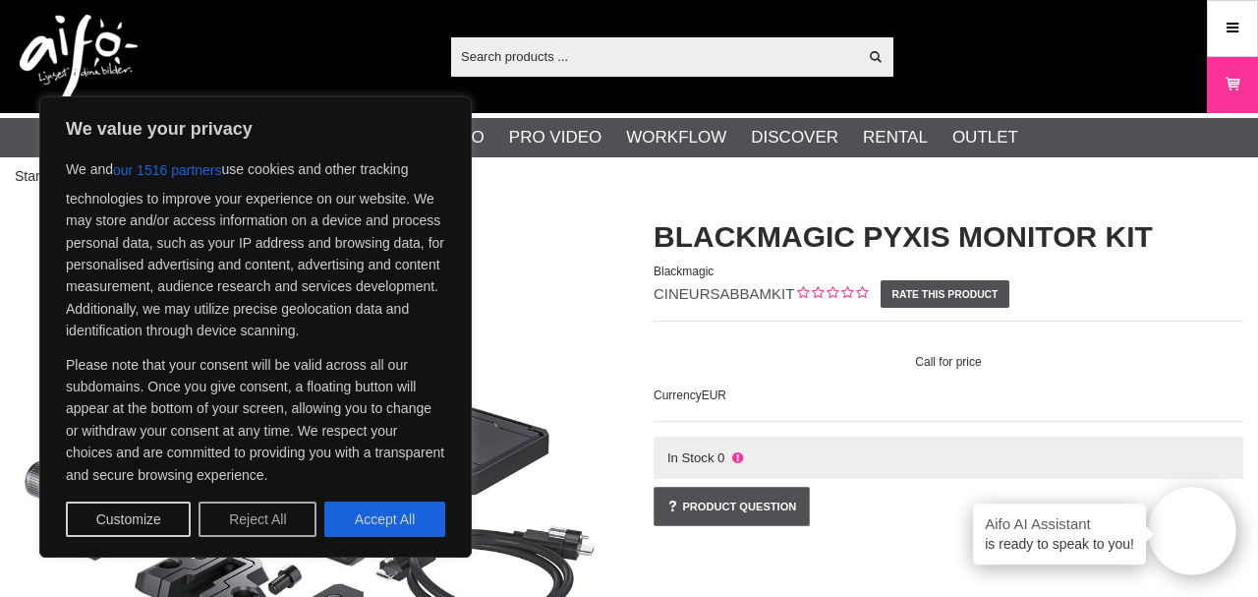
click at [292, 520] on button "Reject All" at bounding box center [258, 518] width 118 height 35
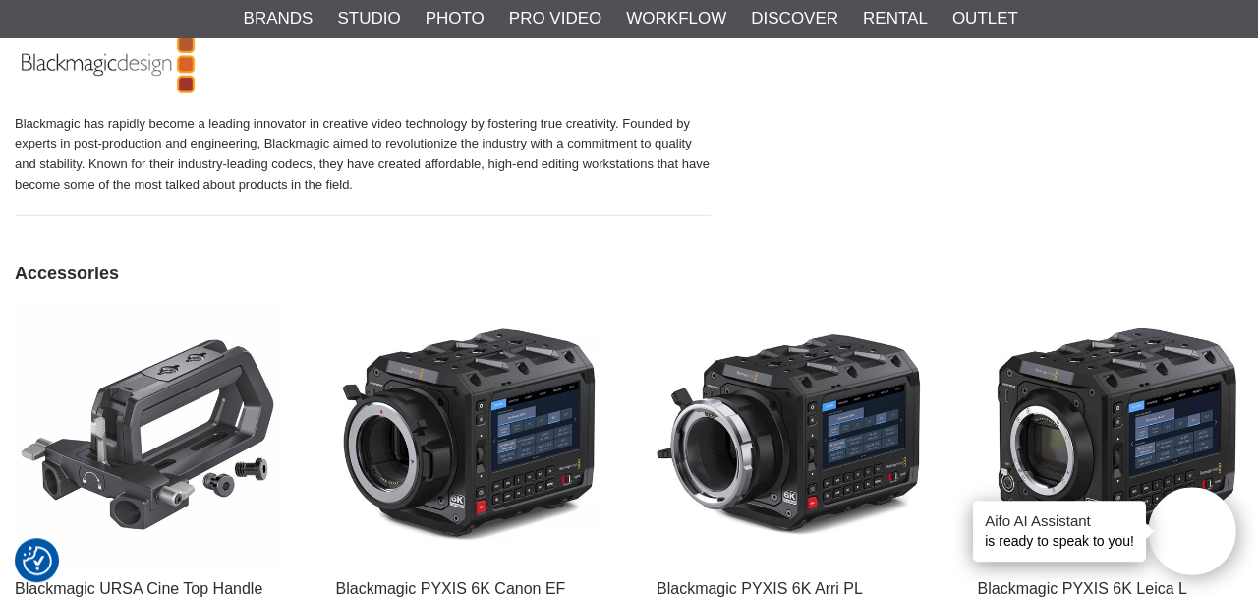
scroll to position [1835, 0]
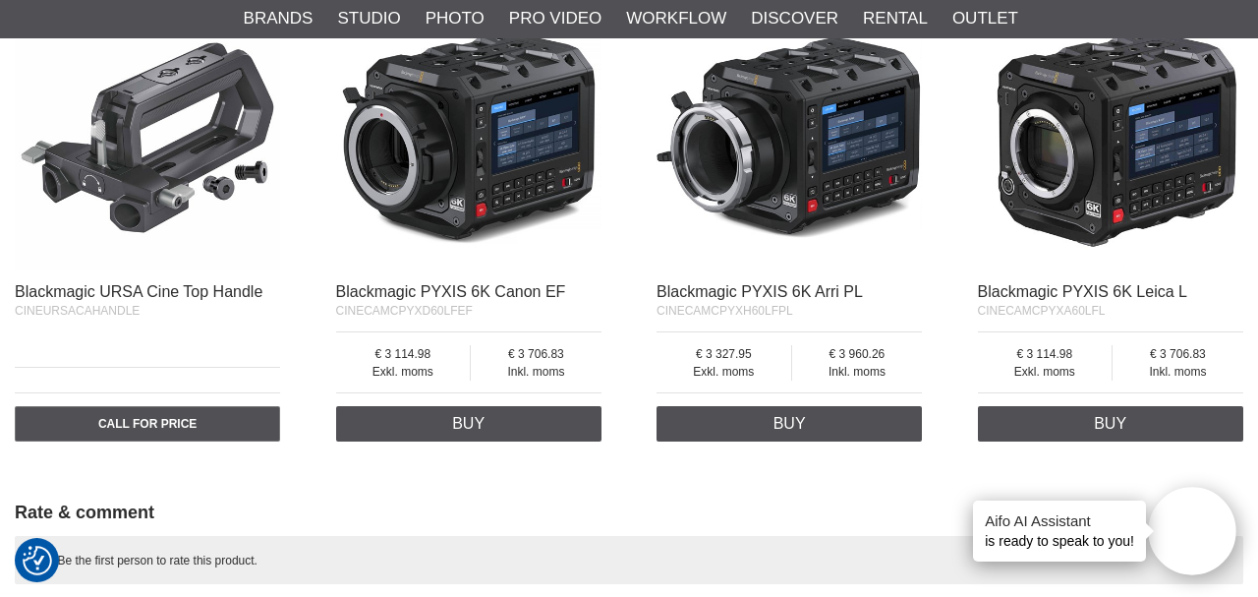
click at [182, 165] on img at bounding box center [147, 137] width 265 height 265
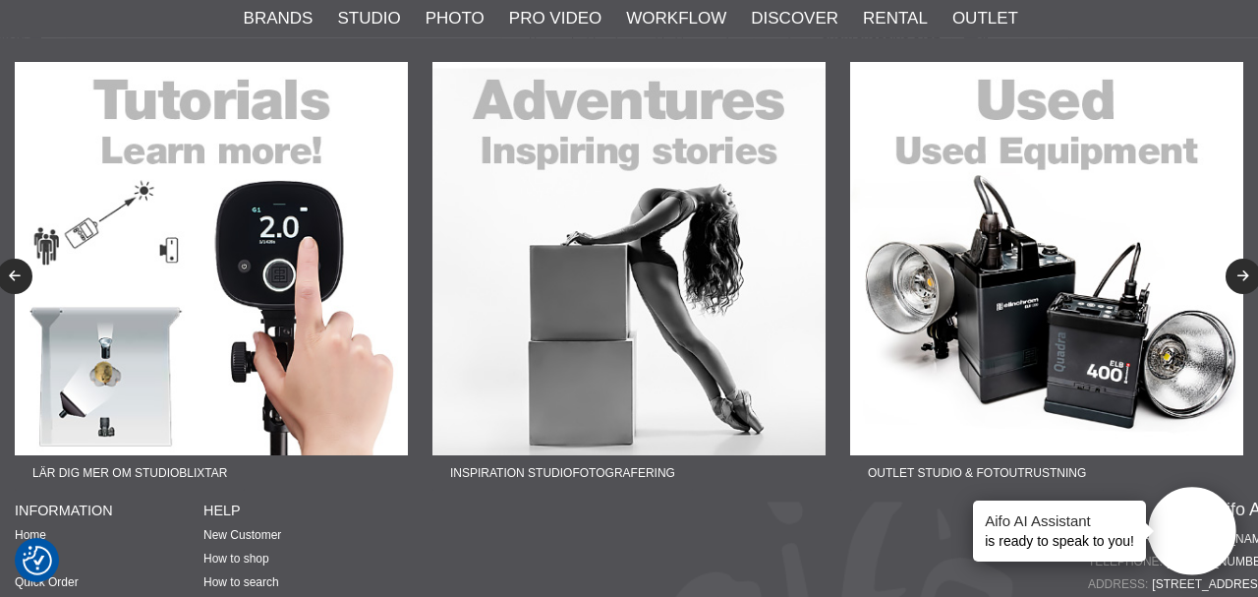
scroll to position [2742, 0]
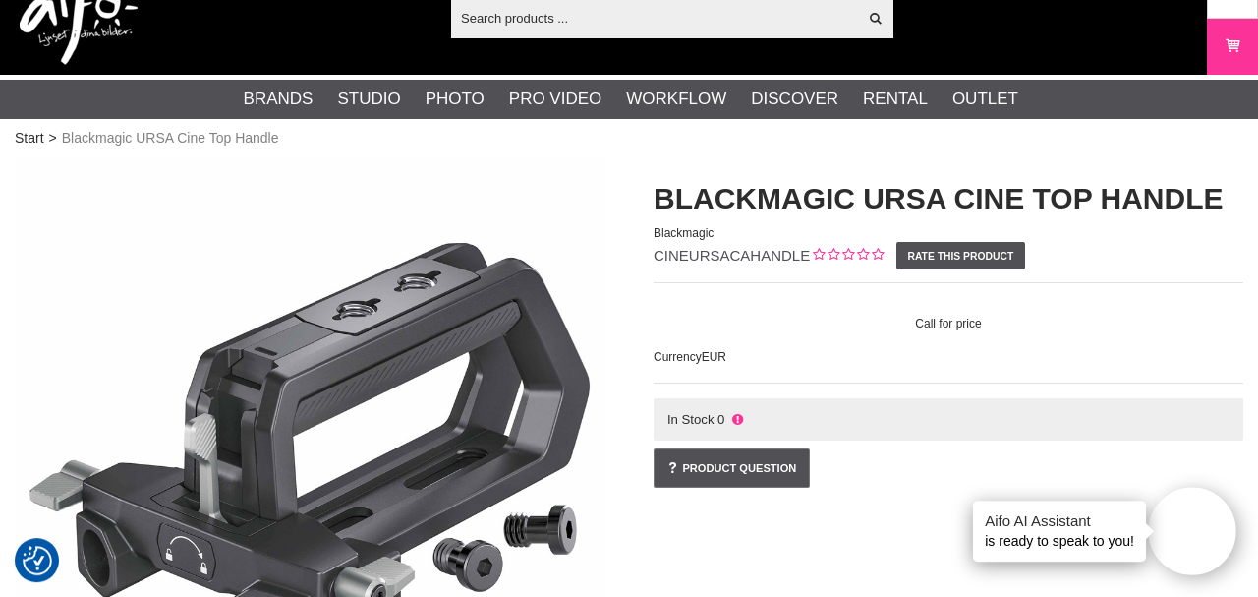
scroll to position [57, 0]
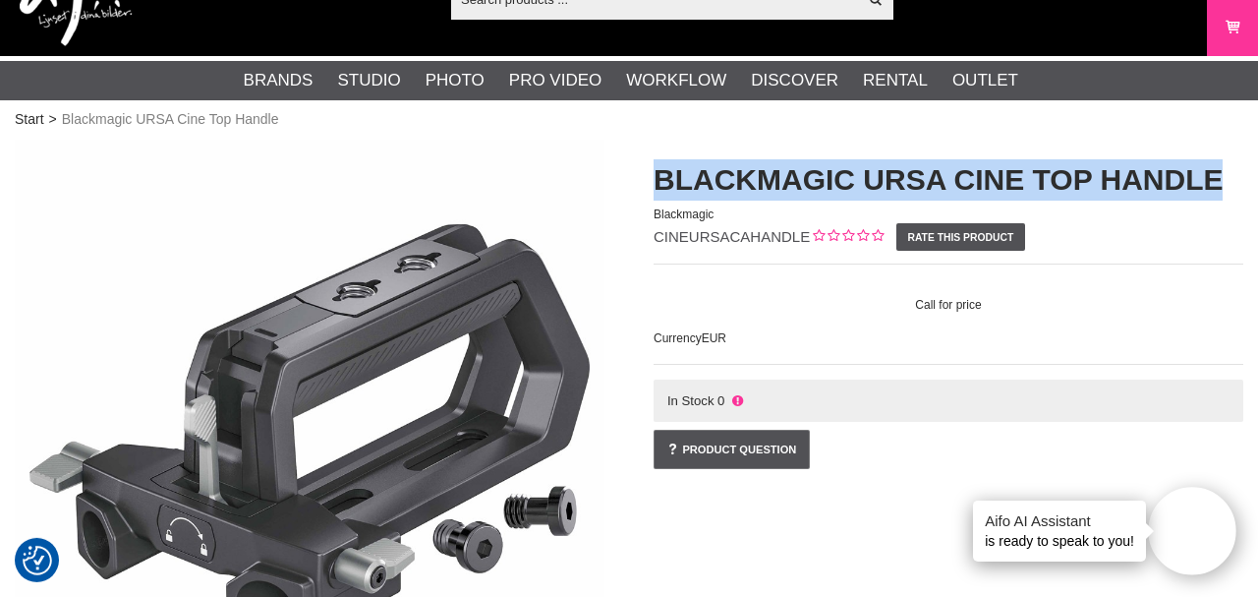
drag, startPoint x: 658, startPoint y: 170, endPoint x: 1254, endPoint y: 150, distance: 597.0
click at [1254, 150] on html "We value your privacy We and our 1516 partners use cookies and other tracking t…" at bounding box center [629, 241] width 1258 height 597
copy h1 "Blackmagic URSA Cine Top Handle"
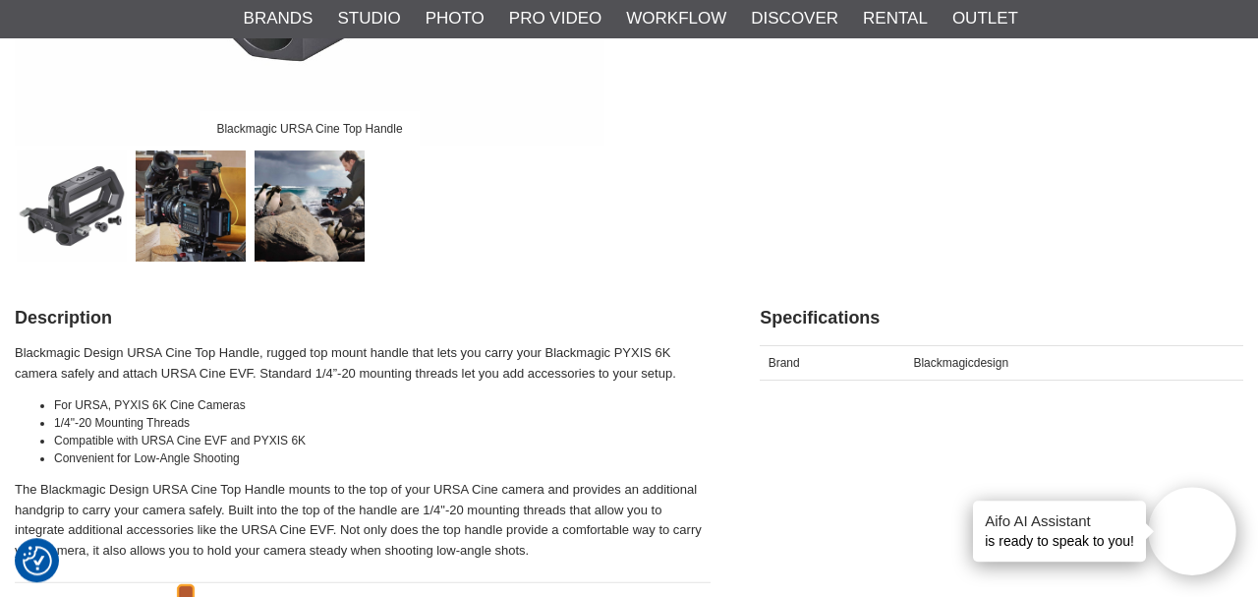
scroll to position [643, 0]
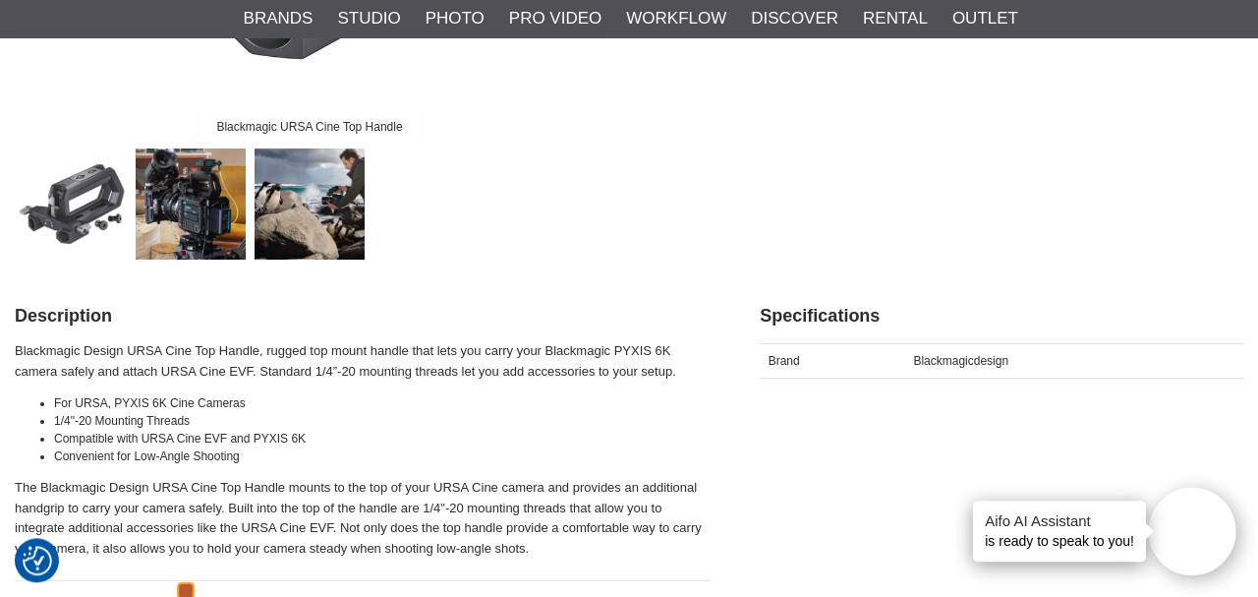
click at [192, 180] on img at bounding box center [191, 203] width 111 height 111
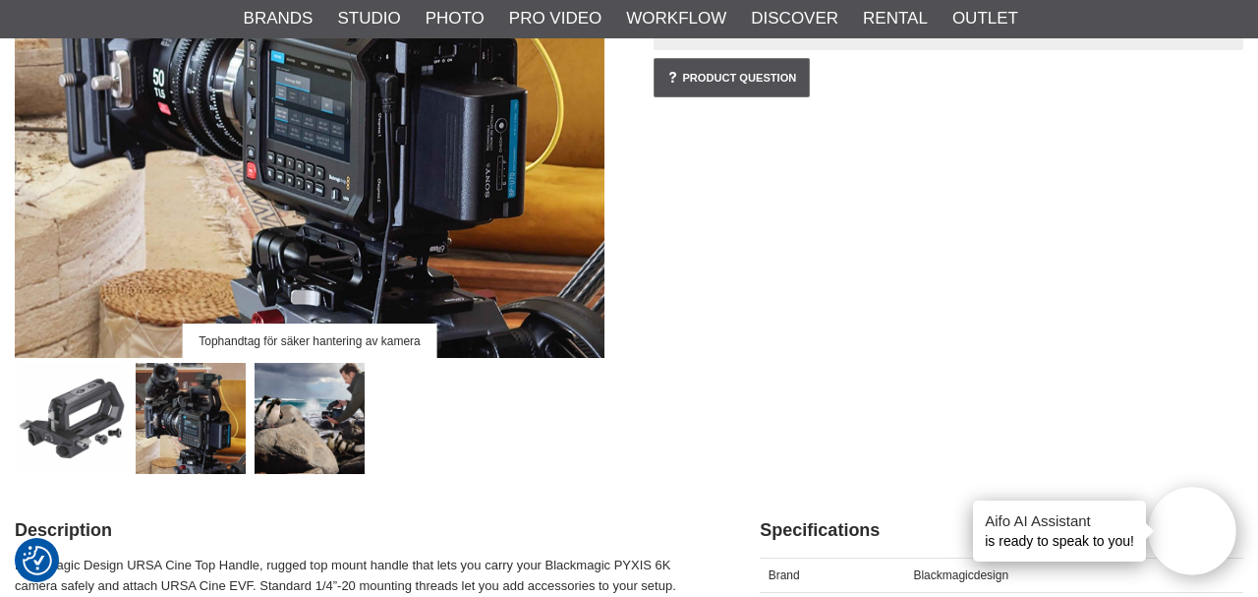
scroll to position [429, 0]
click at [319, 413] on img at bounding box center [310, 418] width 111 height 111
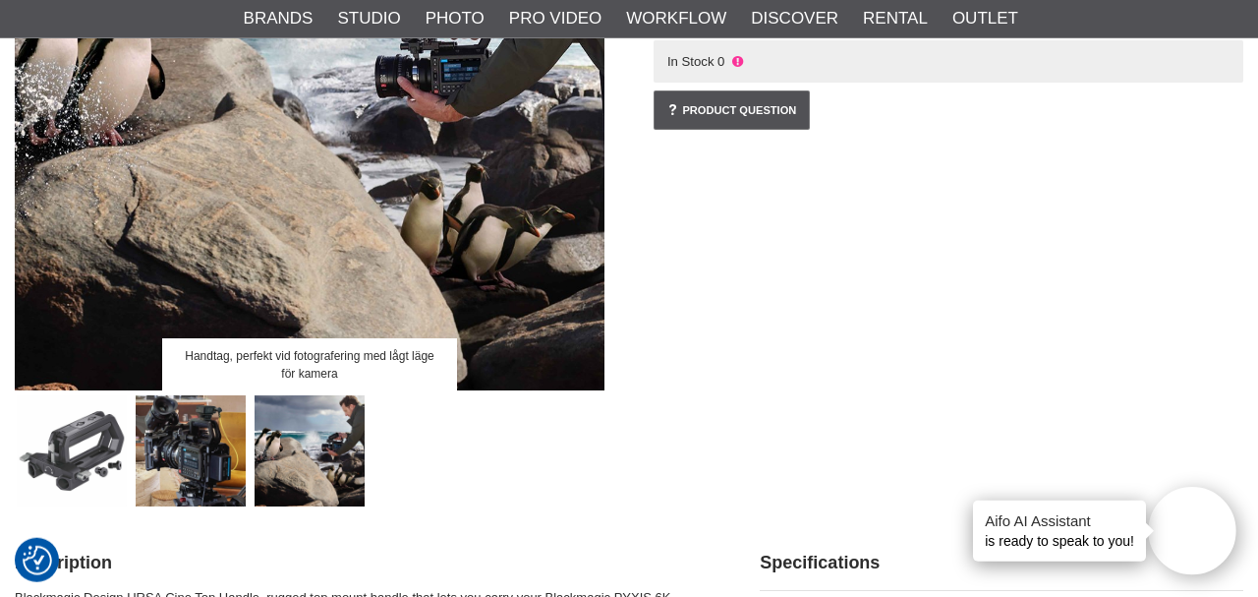
scroll to position [397, 0]
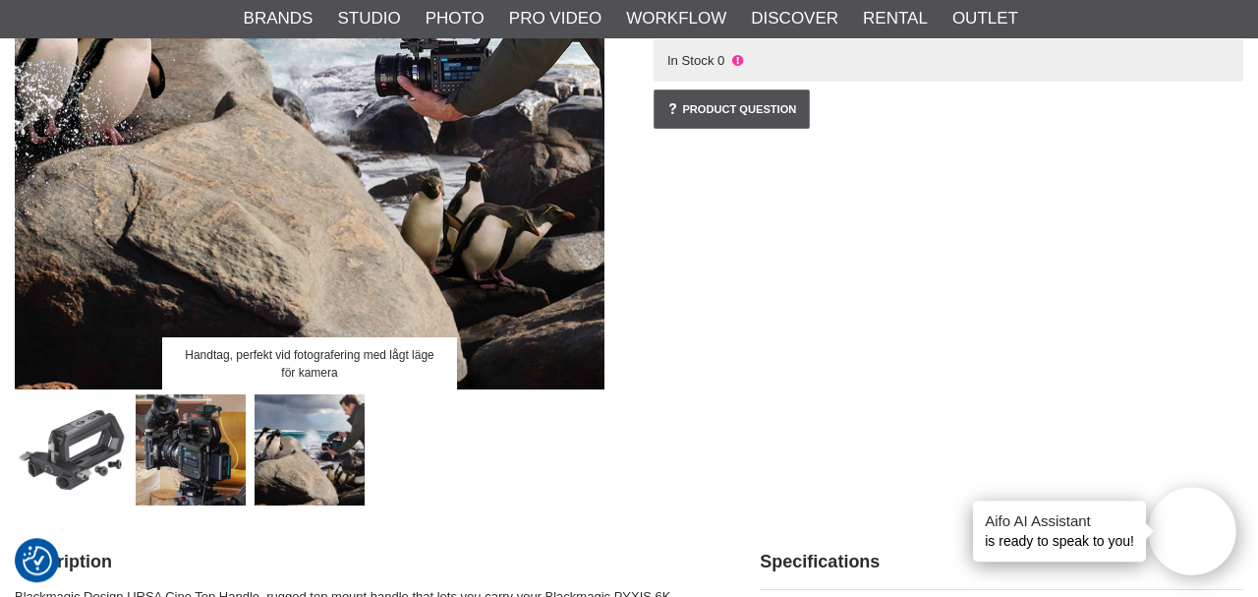
click at [158, 424] on img at bounding box center [191, 449] width 111 height 111
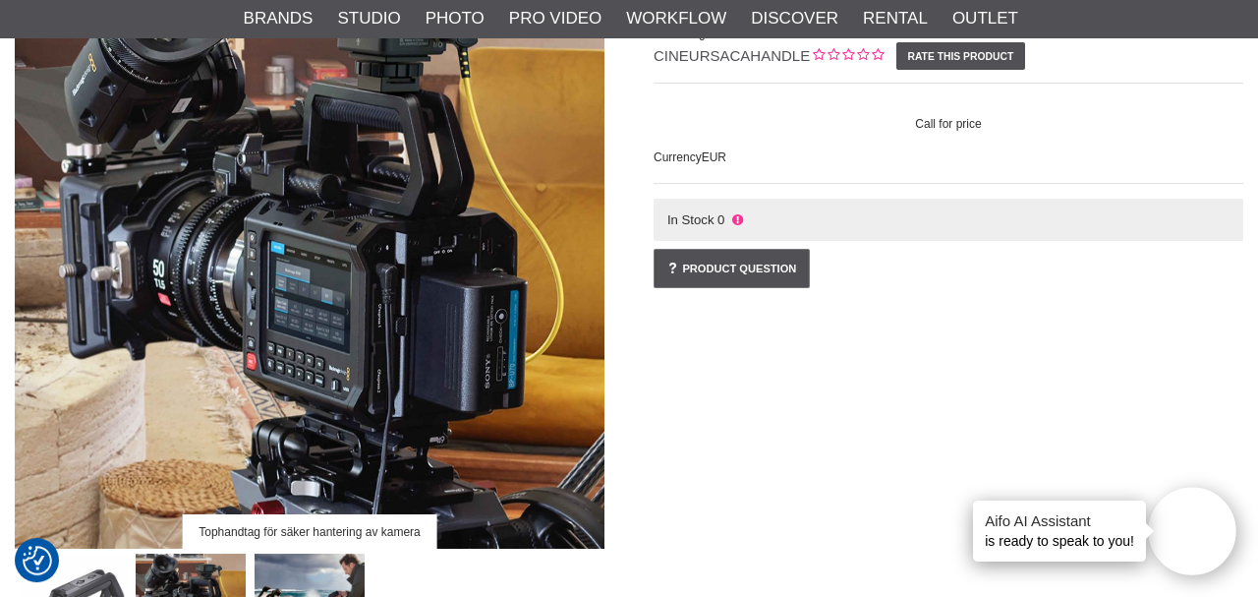
scroll to position [239, 0]
